Goal: Information Seeking & Learning: Learn about a topic

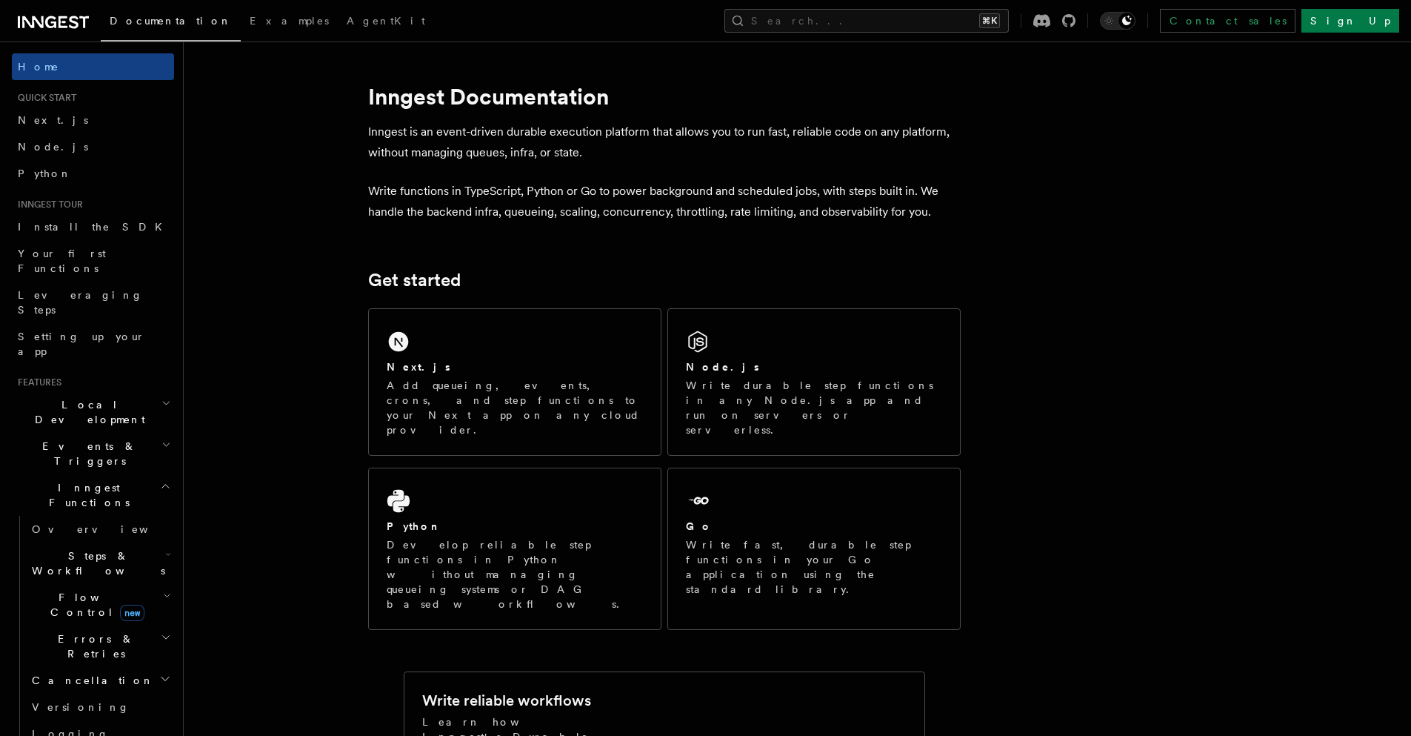
scroll to position [56, 0]
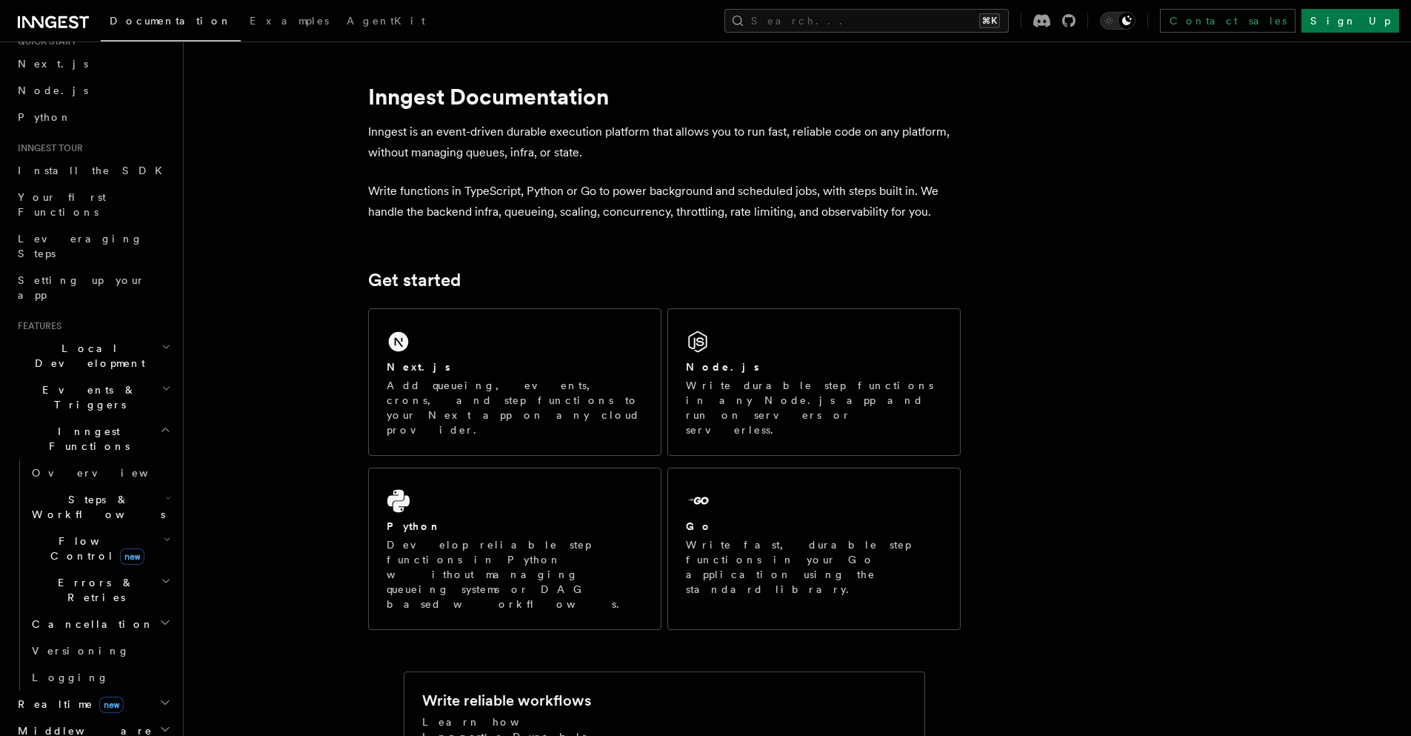
click at [80, 533] on span "Flow Control new" at bounding box center [94, 548] width 137 height 30
click at [85, 596] on link "[PERSON_NAME] new" at bounding box center [107, 611] width 134 height 30
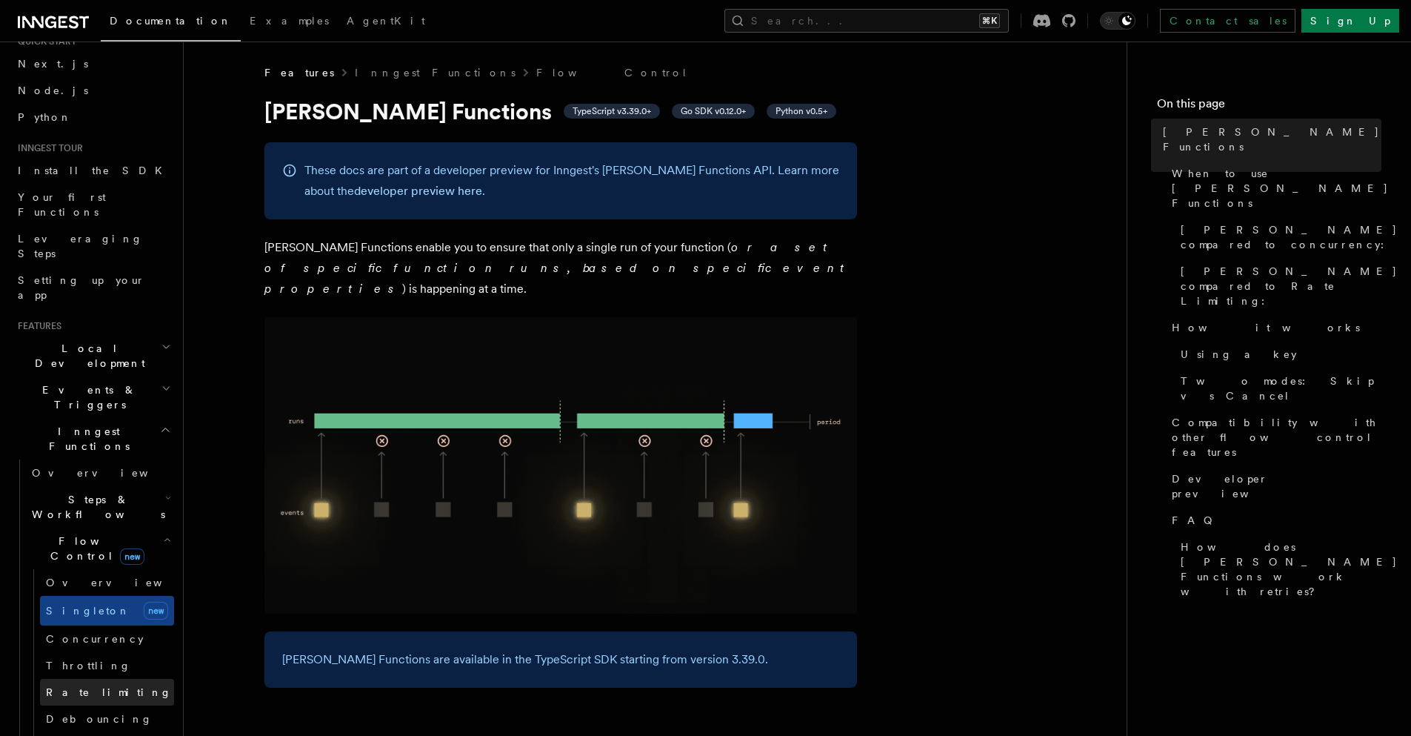
scroll to position [380, 0]
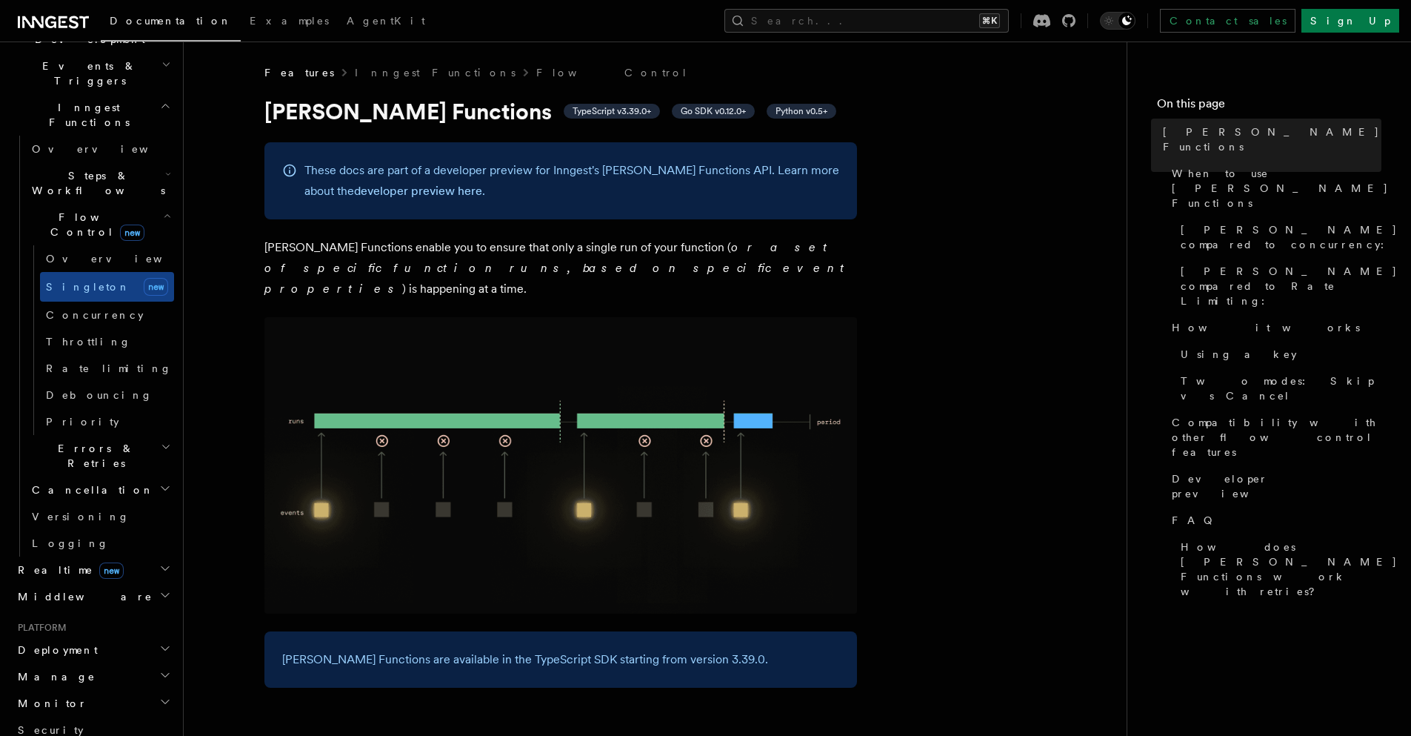
click at [105, 556] on h2 "Realtime new" at bounding box center [93, 569] width 162 height 27
click at [100, 583] on link "Overview" at bounding box center [100, 596] width 148 height 27
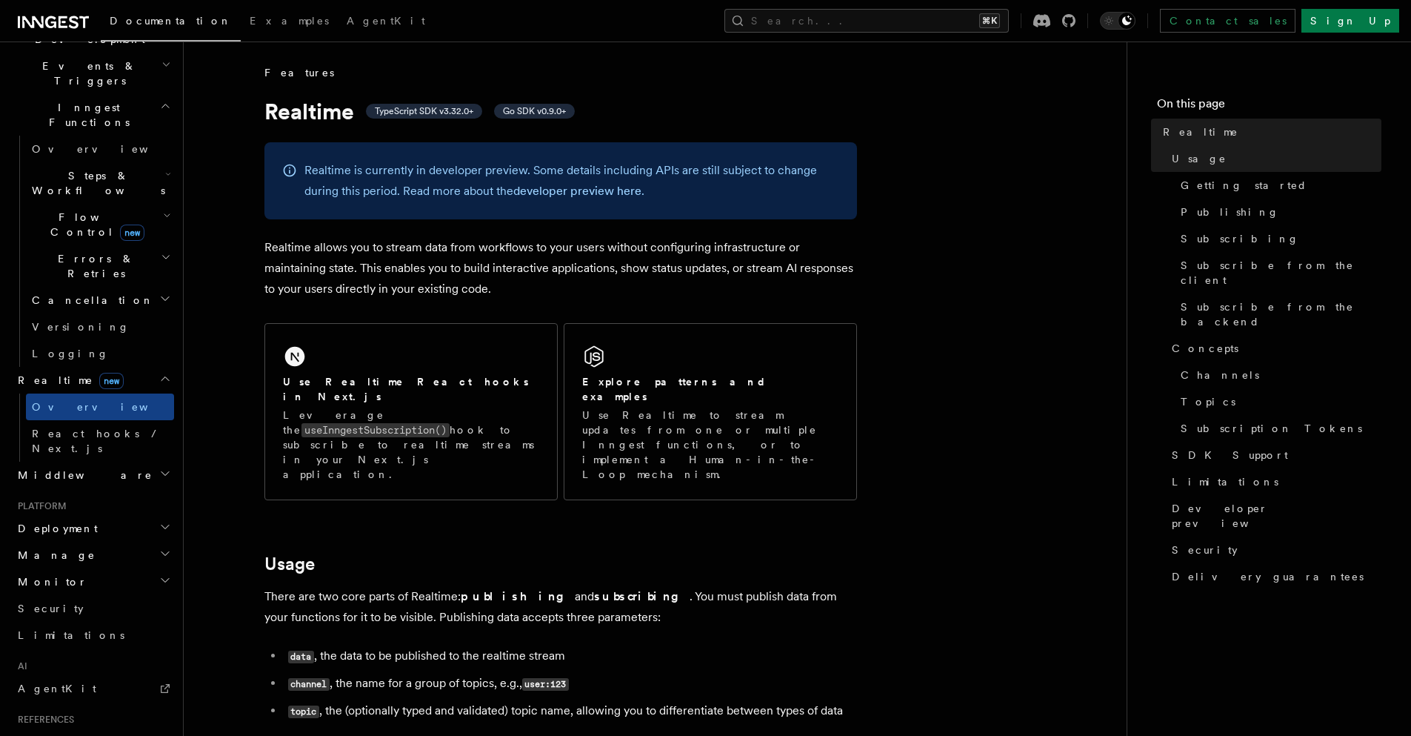
scroll to position [503, 0]
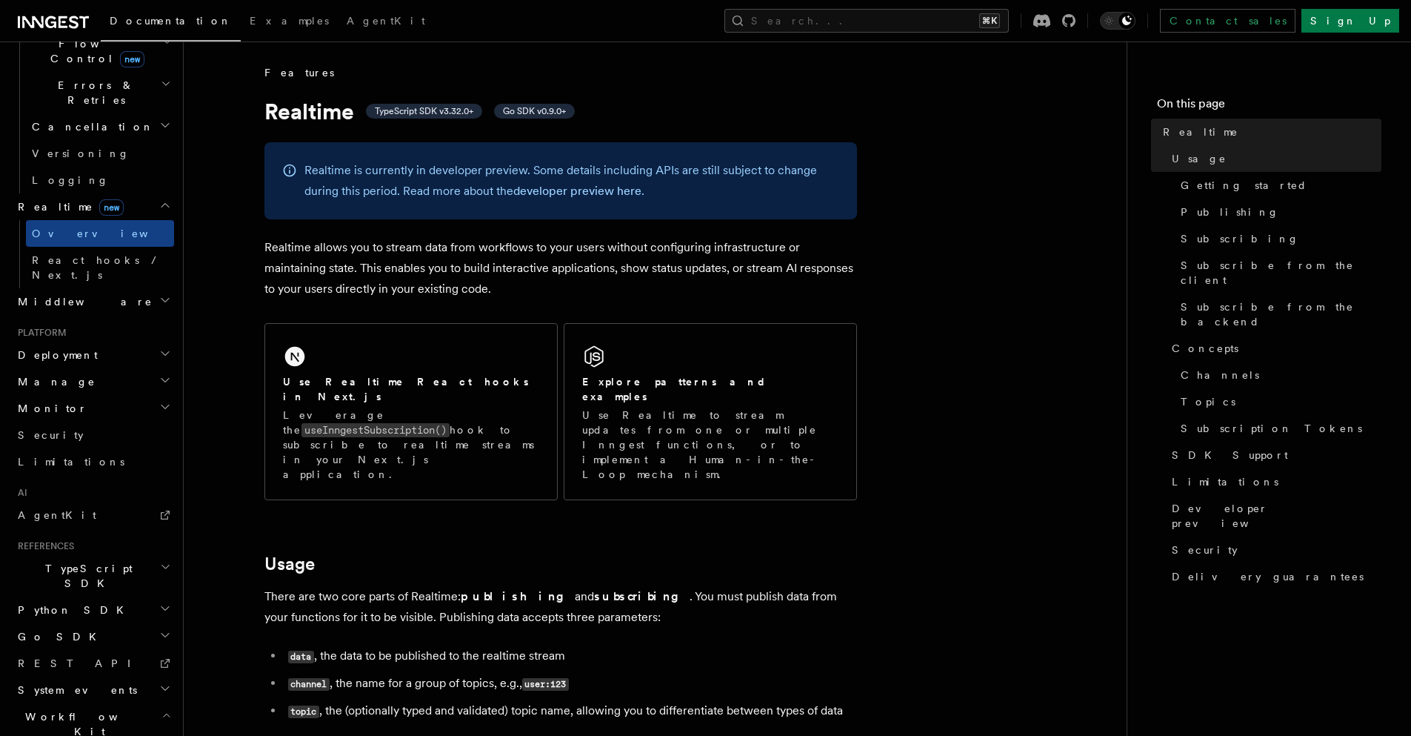
click at [99, 703] on h2 "Workflow Kit" at bounding box center [93, 723] width 162 height 41
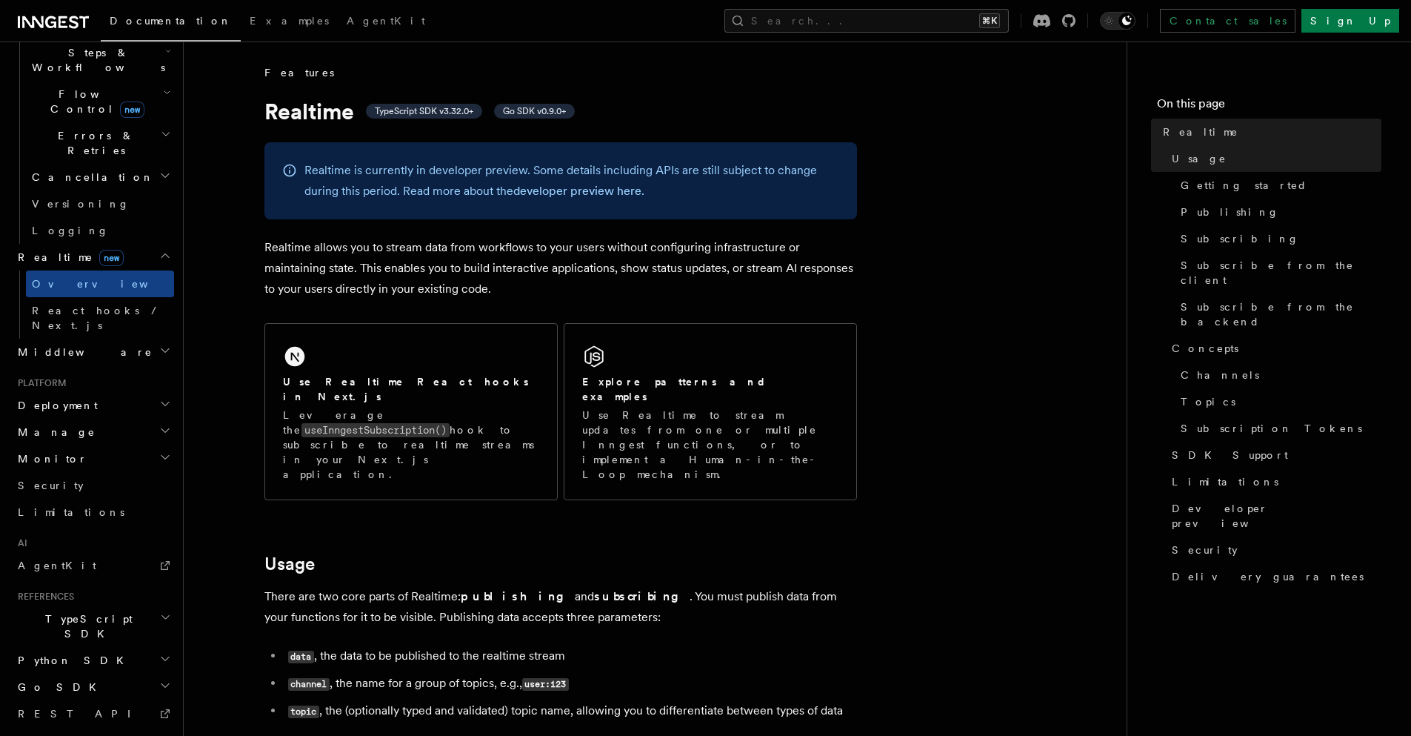
scroll to position [0, 0]
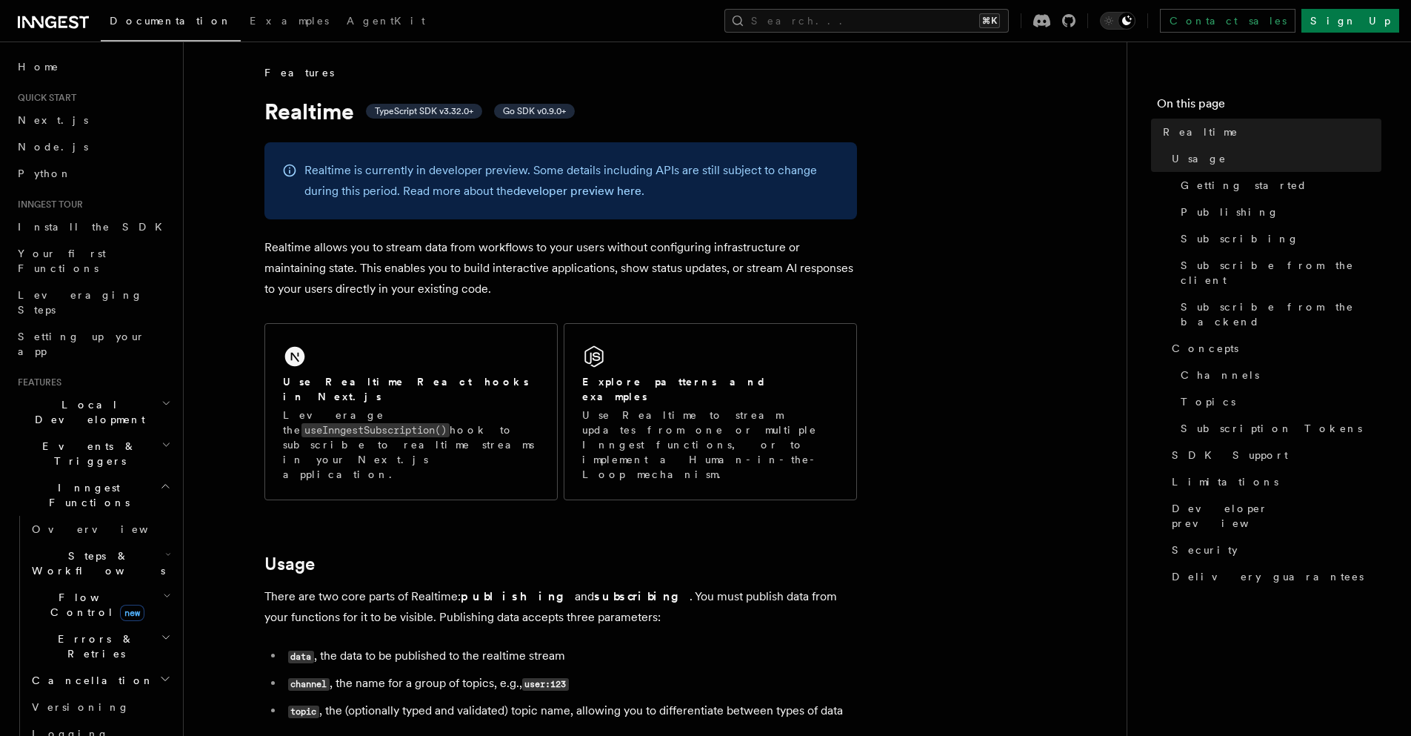
click at [50, 16] on icon at bounding box center [50, 22] width 11 height 12
click at [338, 21] on link "AgentKit" at bounding box center [386, 22] width 96 height 36
